Goal: Navigation & Orientation: Find specific page/section

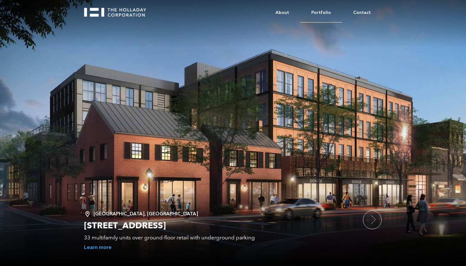
click at [326, 14] on link "Portfolio" at bounding box center [321, 12] width 42 height 19
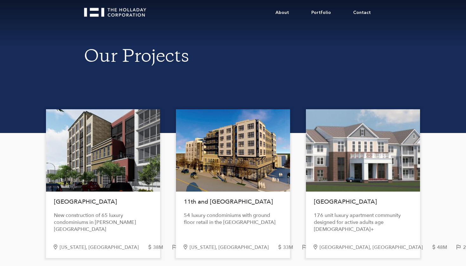
click at [101, 158] on div at bounding box center [103, 150] width 114 height 82
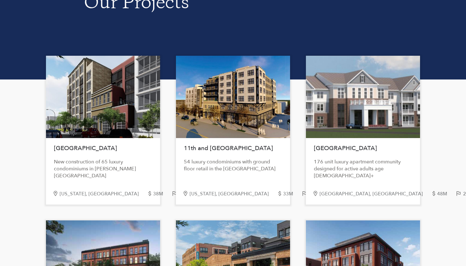
click at [93, 162] on div "New construction of 65 luxury condominiums in Logan Circle" at bounding box center [103, 169] width 98 height 21
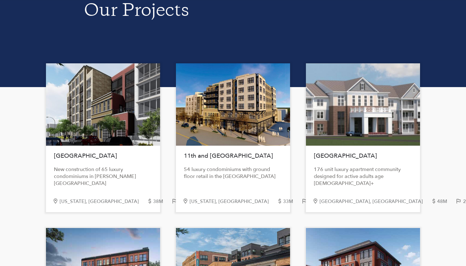
scroll to position [47, 0]
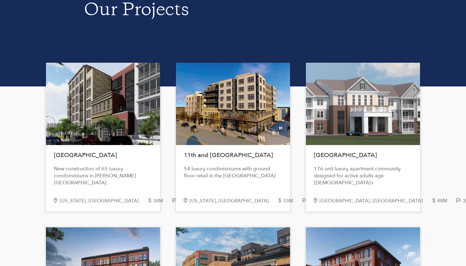
click at [86, 119] on div at bounding box center [103, 104] width 114 height 82
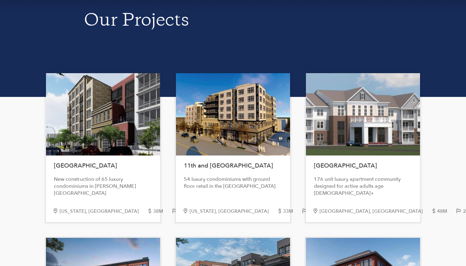
scroll to position [36, 0]
click at [102, 134] on div at bounding box center [103, 114] width 114 height 82
click at [102, 177] on div "New construction of 65 luxury condominiums in Logan Circle" at bounding box center [103, 186] width 98 height 21
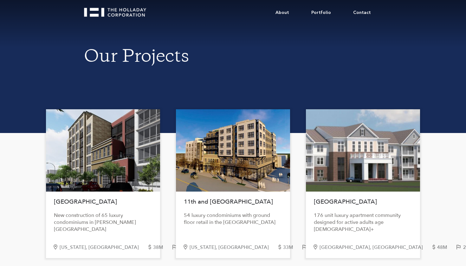
scroll to position [0, 0]
click at [293, 14] on link "About" at bounding box center [282, 12] width 36 height 19
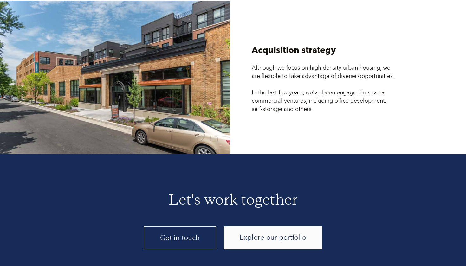
scroll to position [1688, 0]
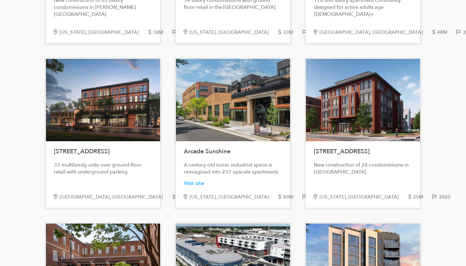
scroll to position [218, 0]
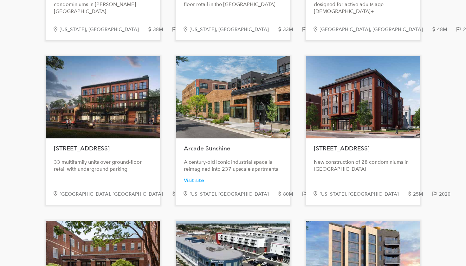
click at [196, 181] on div "Visit site" at bounding box center [194, 181] width 20 height 7
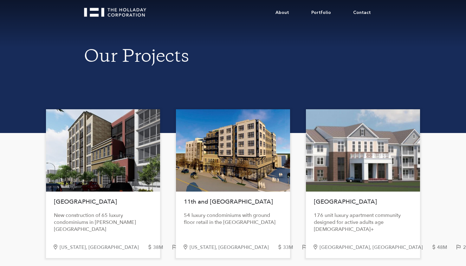
scroll to position [0, 0]
